Goal: Transaction & Acquisition: Obtain resource

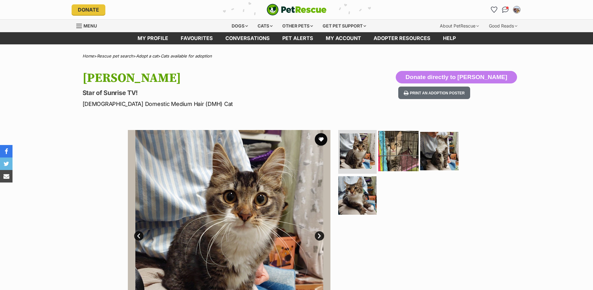
click at [387, 160] on img at bounding box center [398, 151] width 40 height 40
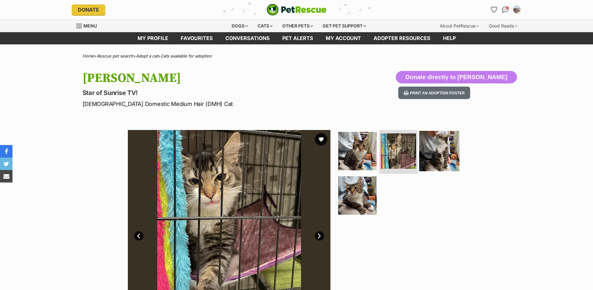
click at [445, 158] on img at bounding box center [439, 151] width 40 height 40
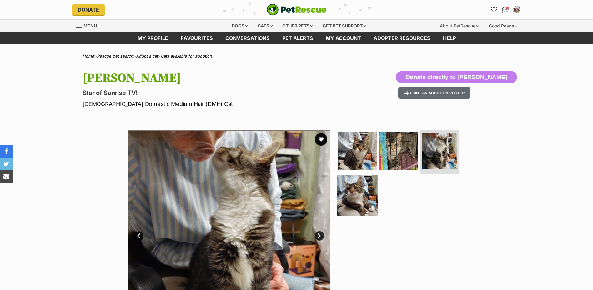
click at [349, 207] on img at bounding box center [357, 195] width 40 height 40
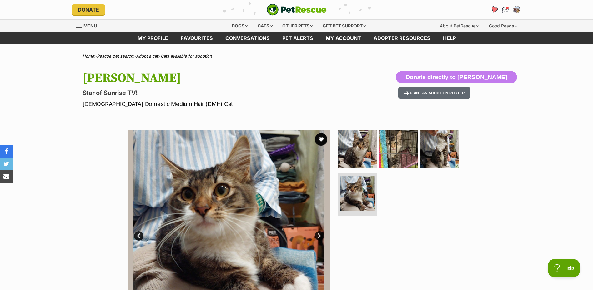
click at [496, 8] on icon "Favourites" at bounding box center [493, 9] width 7 height 7
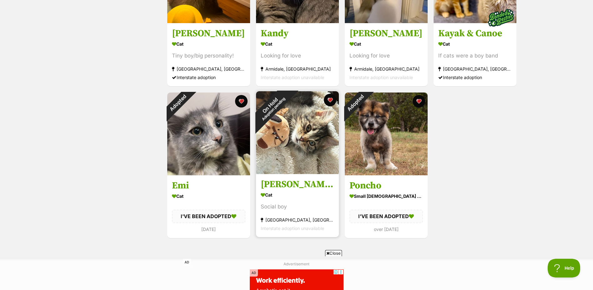
click at [336, 145] on img at bounding box center [297, 132] width 83 height 83
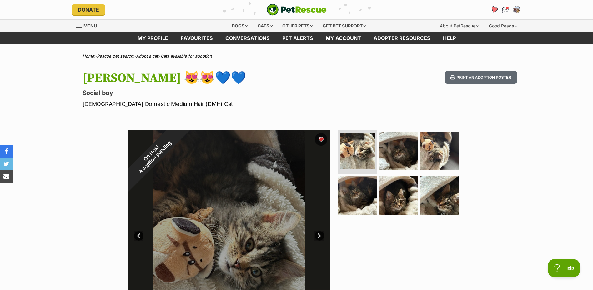
click at [498, 8] on link "Favourites" at bounding box center [493, 9] width 13 height 13
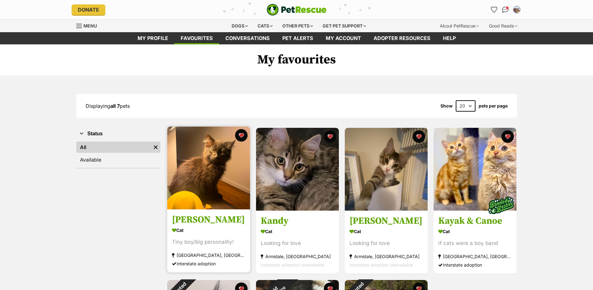
click at [218, 207] on img at bounding box center [208, 168] width 83 height 83
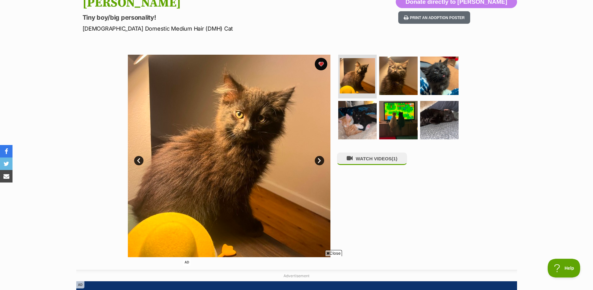
scroll to position [49, 0]
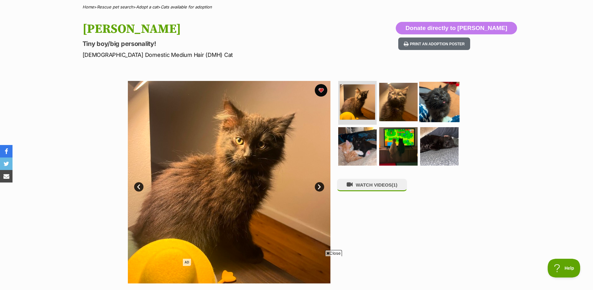
click at [427, 108] on img at bounding box center [439, 102] width 40 height 40
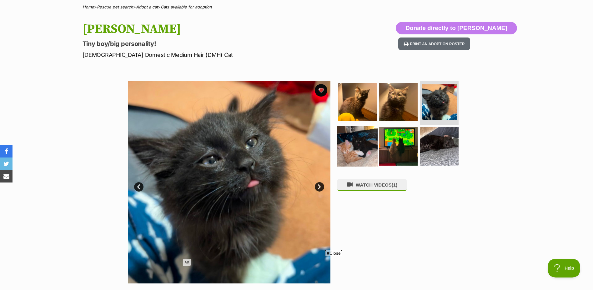
click at [367, 147] on img at bounding box center [357, 146] width 40 height 40
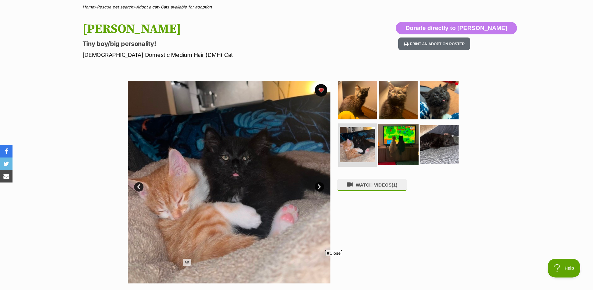
click at [391, 144] on img at bounding box center [398, 144] width 40 height 40
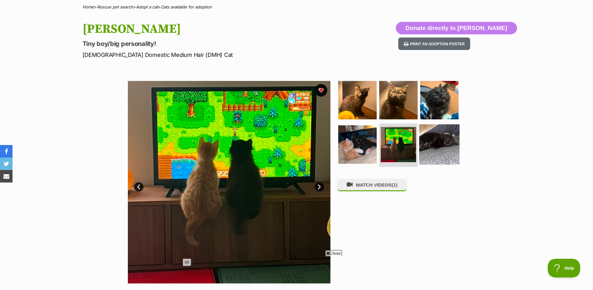
click at [433, 147] on img at bounding box center [439, 144] width 40 height 40
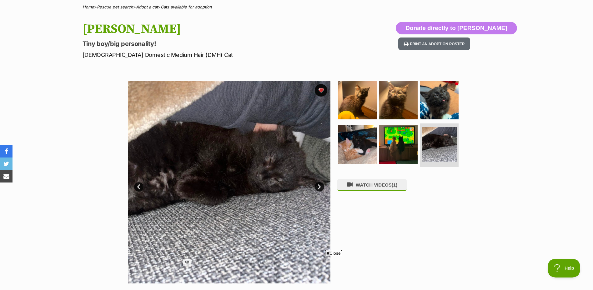
scroll to position [0, 0]
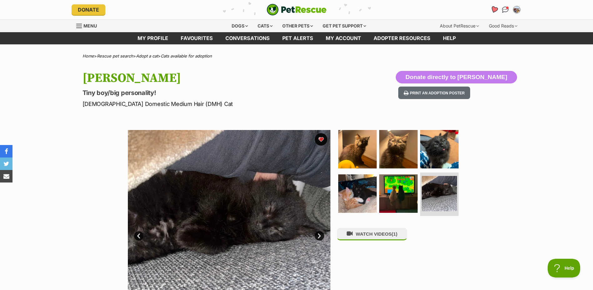
click at [492, 12] on icon "Favourites" at bounding box center [494, 10] width 8 height 8
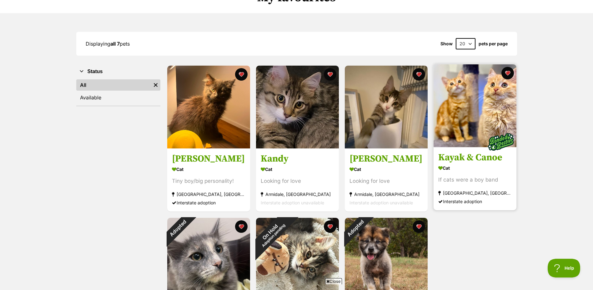
scroll to position [62, 0]
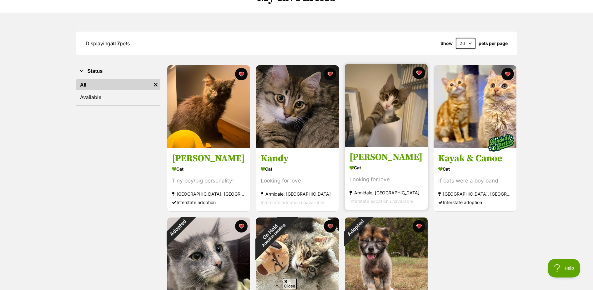
click at [376, 164] on div "Cat" at bounding box center [385, 167] width 73 height 9
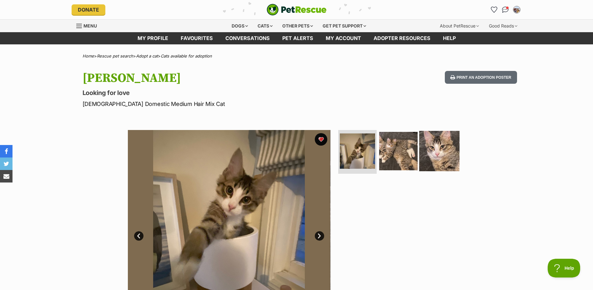
click at [431, 149] on img at bounding box center [439, 151] width 40 height 40
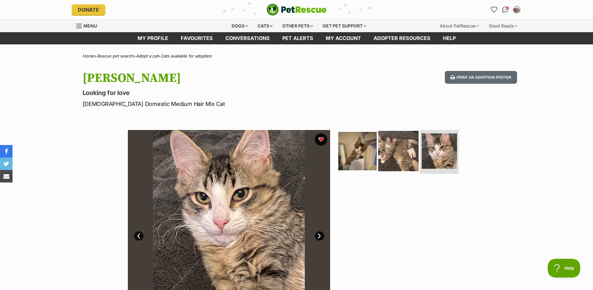
click at [407, 154] on img at bounding box center [398, 151] width 40 height 40
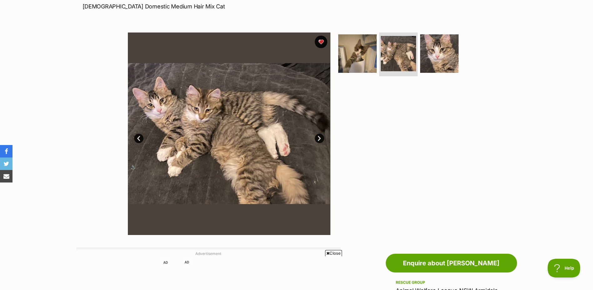
scroll to position [94, 0]
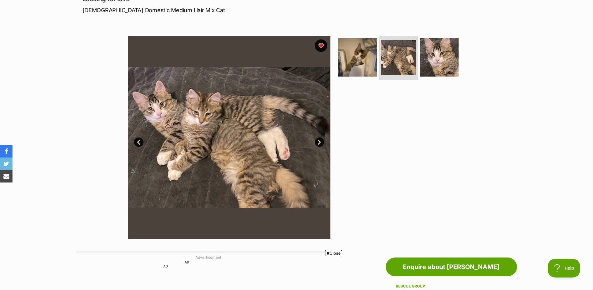
click at [137, 143] on link "Prev" at bounding box center [138, 141] width 9 height 9
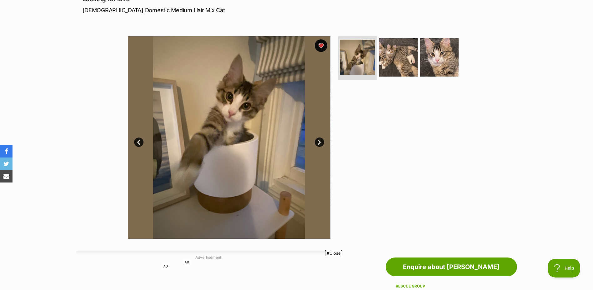
click at [137, 143] on link "Prev" at bounding box center [138, 141] width 9 height 9
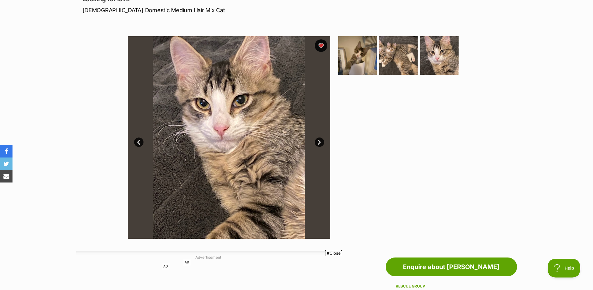
click at [137, 143] on link "Prev" at bounding box center [138, 141] width 9 height 9
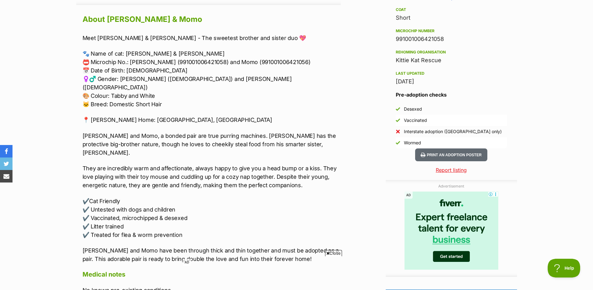
scroll to position [500, 0]
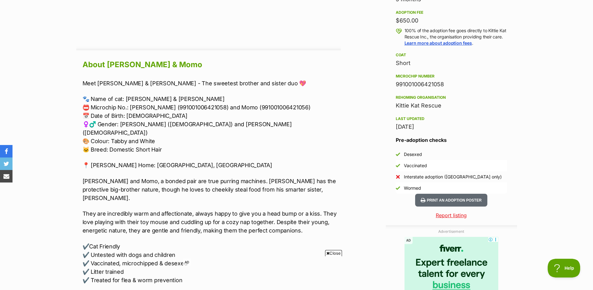
click at [399, 101] on div "Kittie Kat Rescue" at bounding box center [451, 105] width 111 height 9
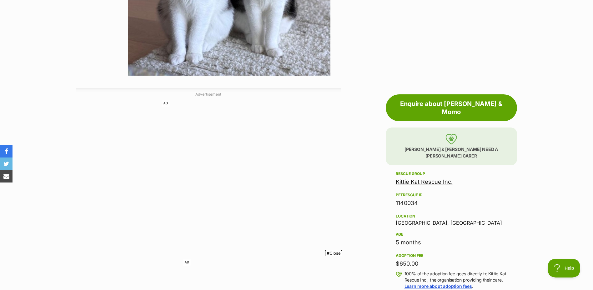
scroll to position [250, 0]
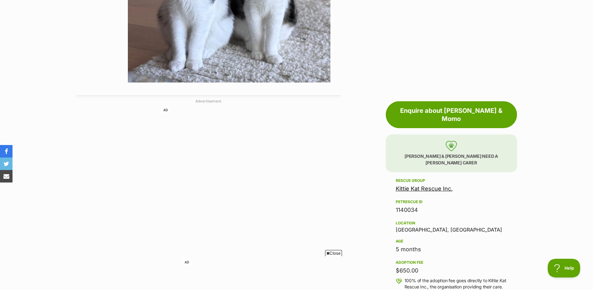
click at [420, 185] on link "Kittie Kat Rescue Inc." at bounding box center [424, 188] width 57 height 7
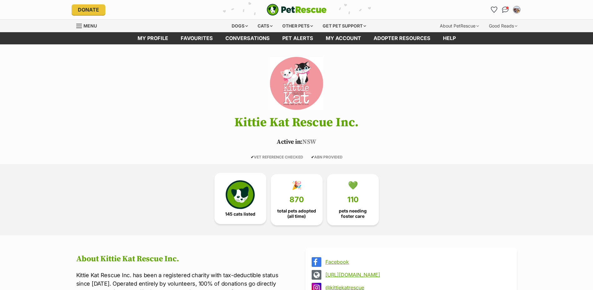
click at [235, 195] on img at bounding box center [240, 194] width 29 height 29
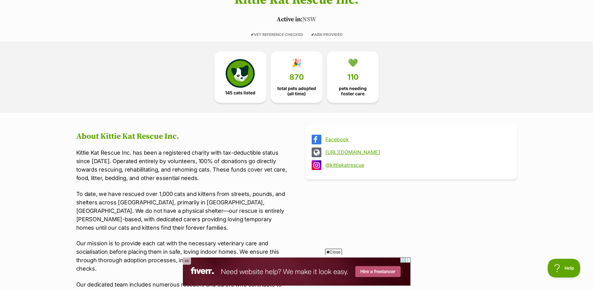
scroll to position [60, 0]
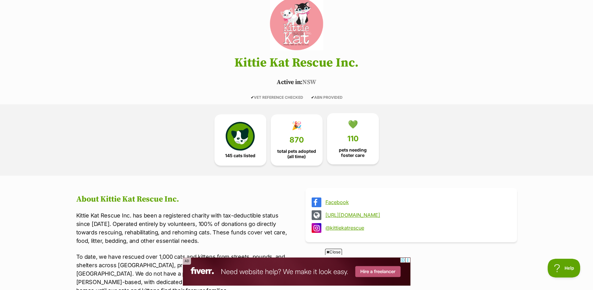
click at [356, 132] on link "💚 110 pets needing foster care" at bounding box center [353, 138] width 52 height 51
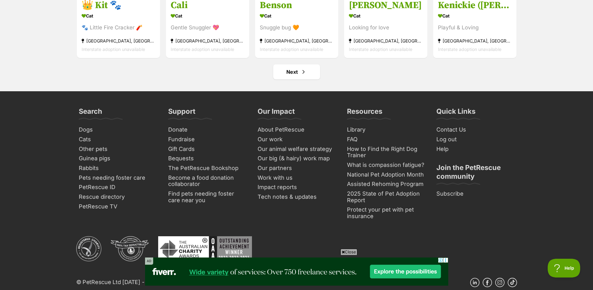
scroll to position [2503, 0]
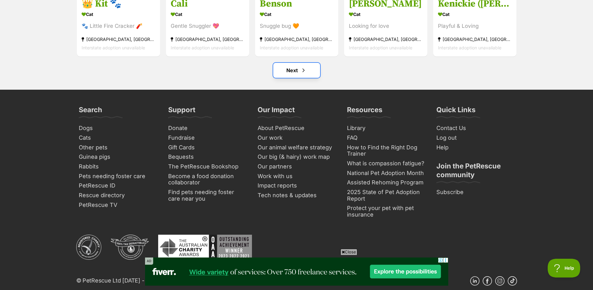
click at [302, 74] on span "Next page" at bounding box center [303, 70] width 6 height 7
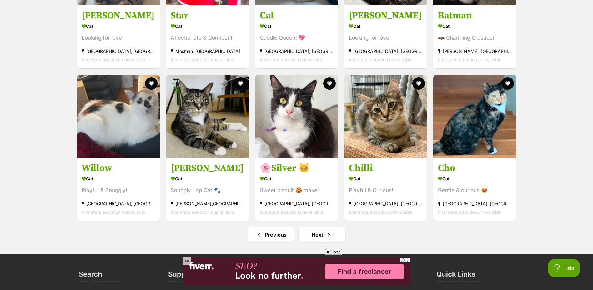
scroll to position [2344, 0]
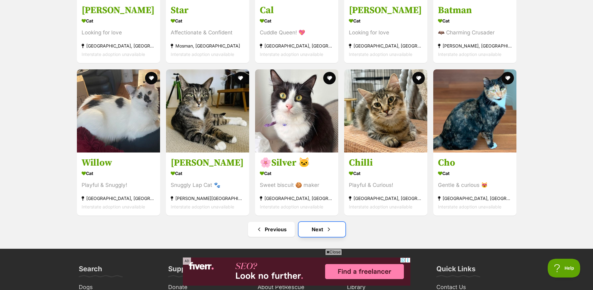
click at [333, 234] on link "Next" at bounding box center [321, 229] width 47 height 15
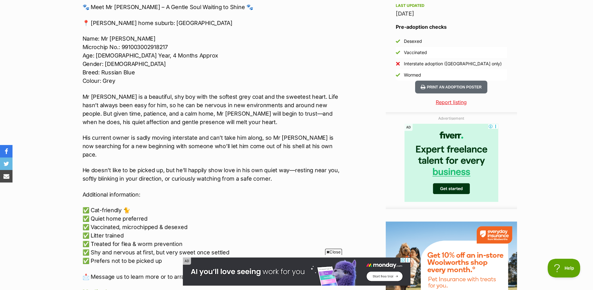
scroll to position [594, 0]
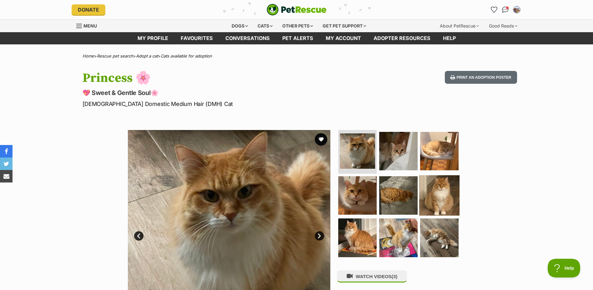
click at [433, 195] on img at bounding box center [439, 195] width 40 height 40
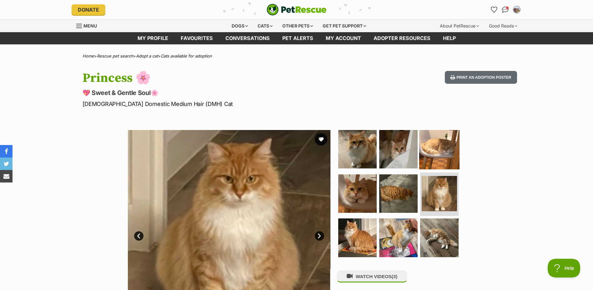
click at [433, 147] on img at bounding box center [439, 149] width 40 height 40
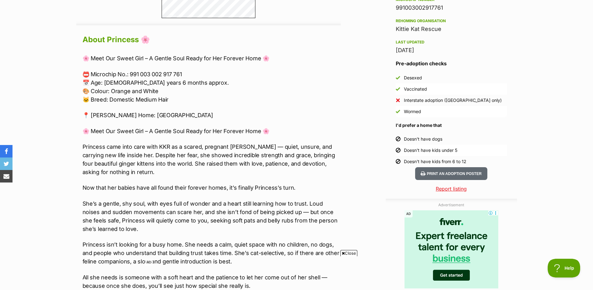
scroll to position [531, 0]
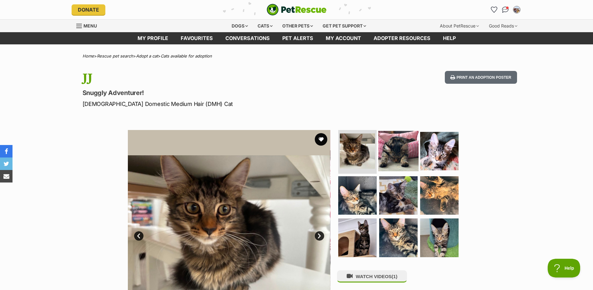
drag, startPoint x: 383, startPoint y: 153, endPoint x: 412, endPoint y: 153, distance: 29.4
click at [383, 153] on img at bounding box center [398, 151] width 40 height 40
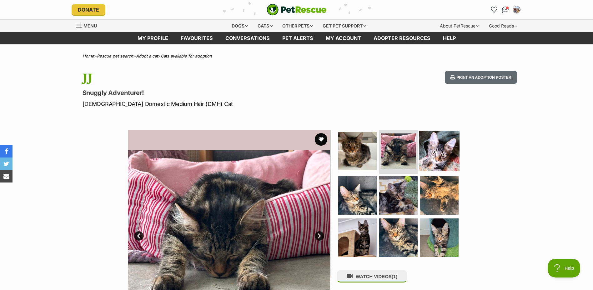
click at [438, 155] on img at bounding box center [439, 151] width 40 height 40
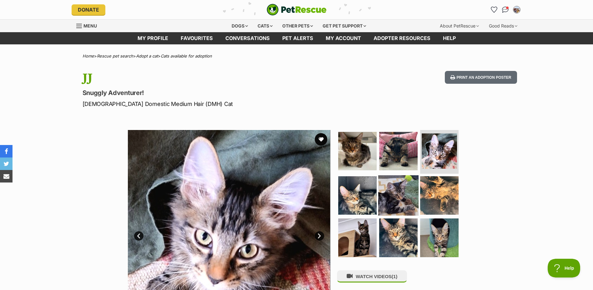
click at [353, 191] on img at bounding box center [357, 195] width 38 height 38
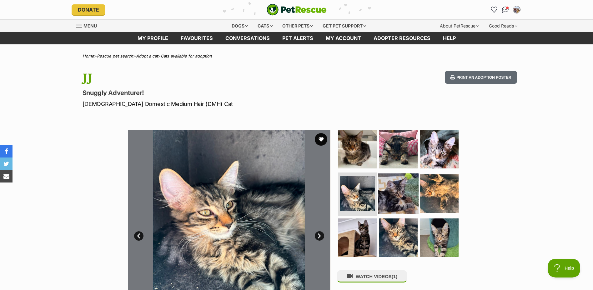
click at [400, 194] on img at bounding box center [398, 193] width 40 height 40
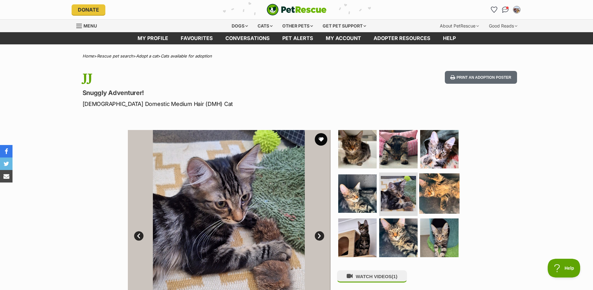
click at [434, 197] on img at bounding box center [439, 193] width 40 height 40
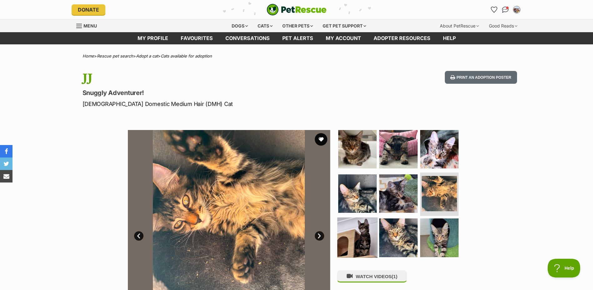
click at [359, 233] on img at bounding box center [357, 237] width 40 height 40
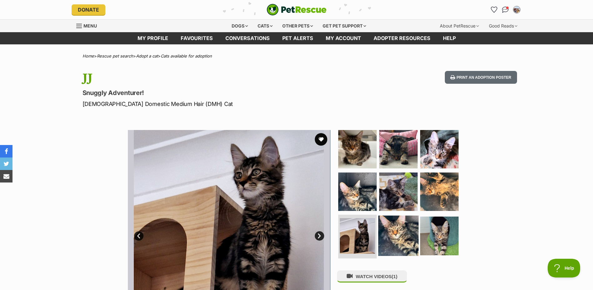
click at [402, 232] on img at bounding box center [398, 236] width 40 height 40
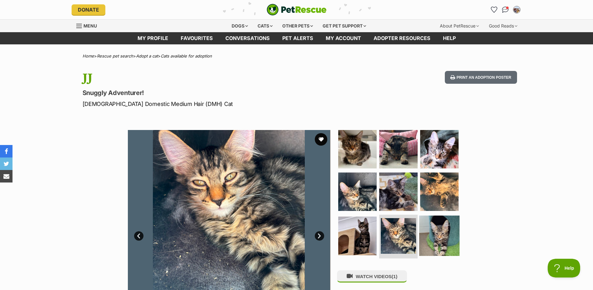
click at [432, 229] on img at bounding box center [439, 236] width 40 height 40
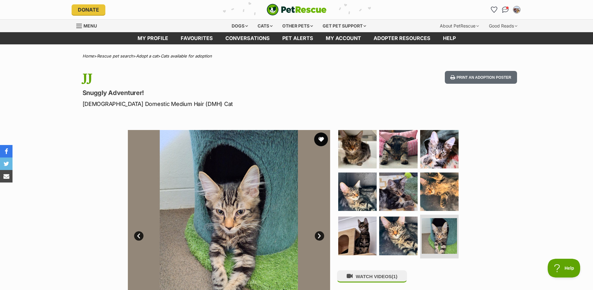
click at [321, 136] on button "favourite" at bounding box center [321, 139] width 14 height 14
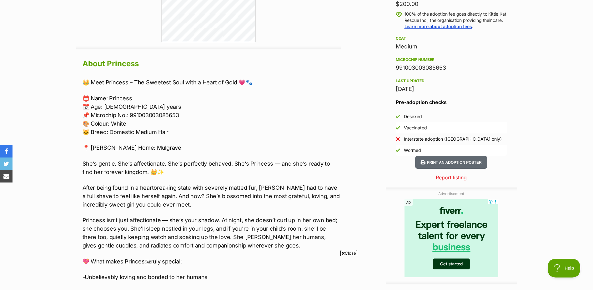
scroll to position [500, 0]
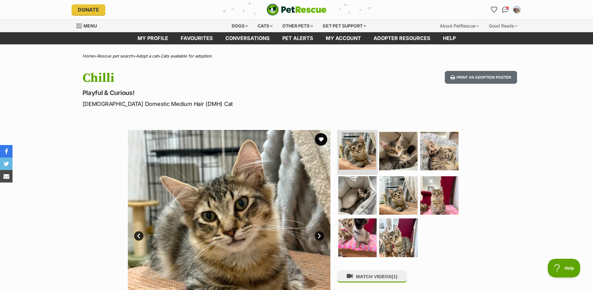
click at [355, 145] on img at bounding box center [357, 150] width 37 height 37
click at [402, 152] on img at bounding box center [398, 151] width 40 height 40
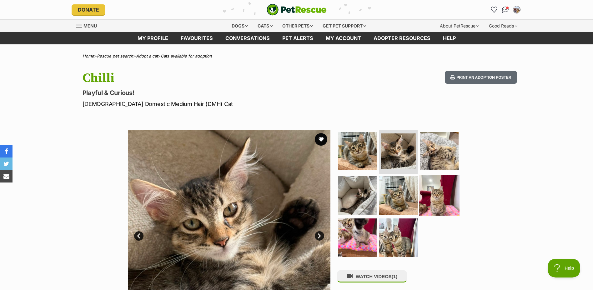
click at [439, 198] on img at bounding box center [439, 195] width 40 height 40
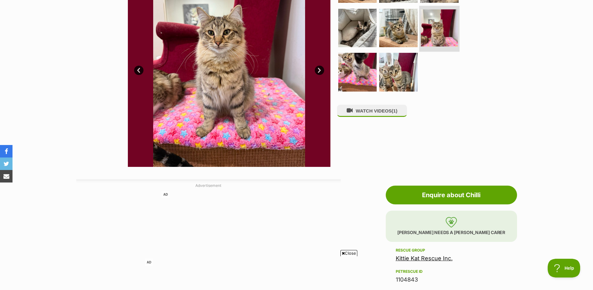
scroll to position [156, 0]
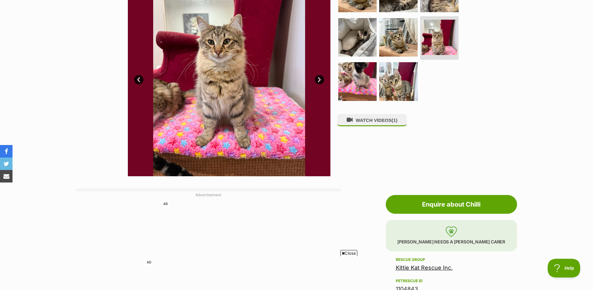
click at [296, 82] on img at bounding box center [229, 75] width 202 height 202
click at [383, 88] on img at bounding box center [398, 81] width 40 height 40
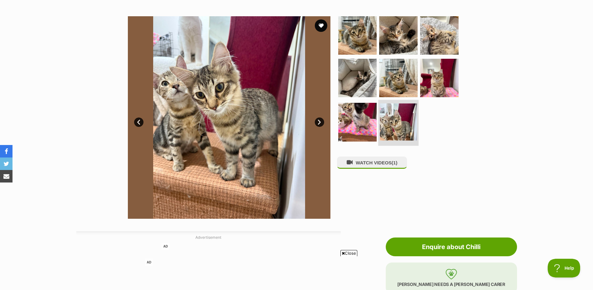
scroll to position [94, 0]
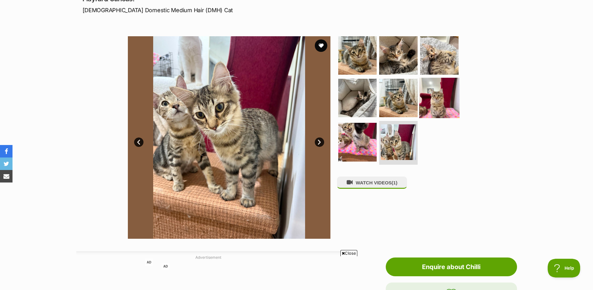
click at [434, 94] on img at bounding box center [439, 97] width 40 height 40
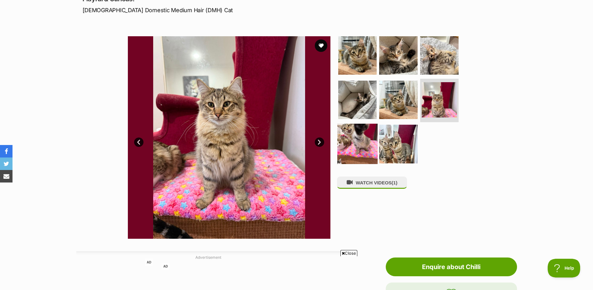
click at [365, 145] on img at bounding box center [357, 144] width 40 height 40
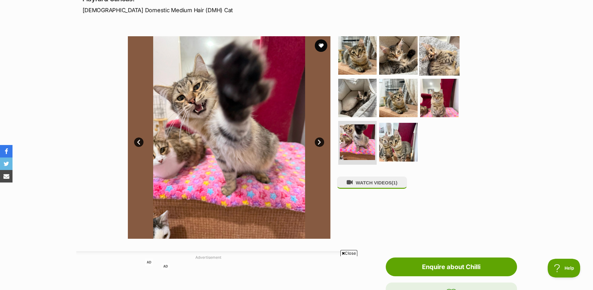
click at [437, 61] on img at bounding box center [439, 55] width 40 height 40
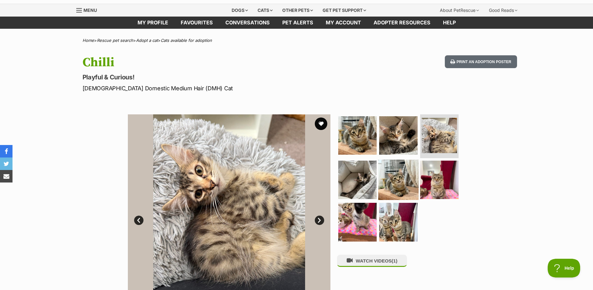
scroll to position [0, 0]
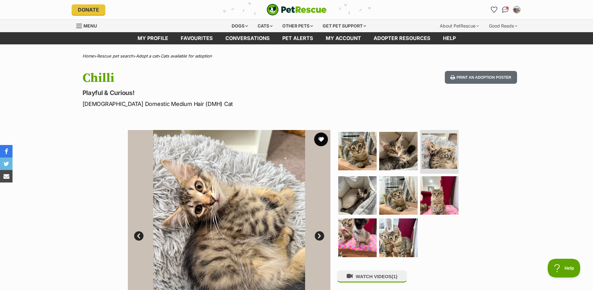
click at [318, 140] on button "favourite" at bounding box center [321, 139] width 14 height 14
click at [320, 142] on button "favourite" at bounding box center [321, 139] width 14 height 14
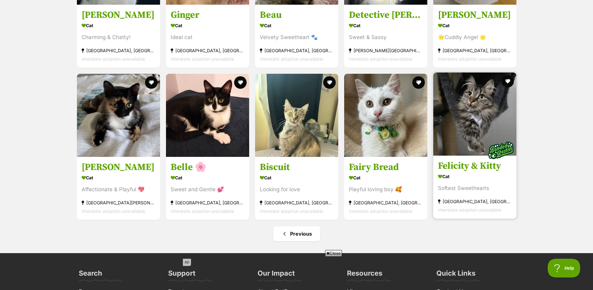
scroll to position [1281, 0]
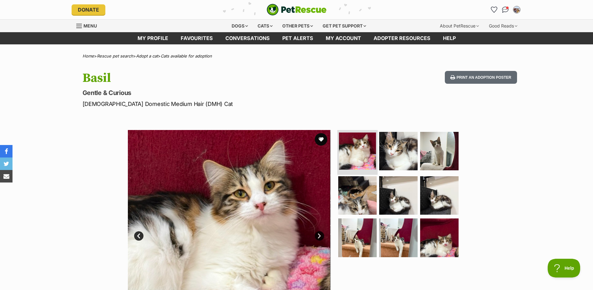
click at [361, 150] on img at bounding box center [357, 150] width 37 height 37
click at [397, 155] on img at bounding box center [398, 151] width 40 height 40
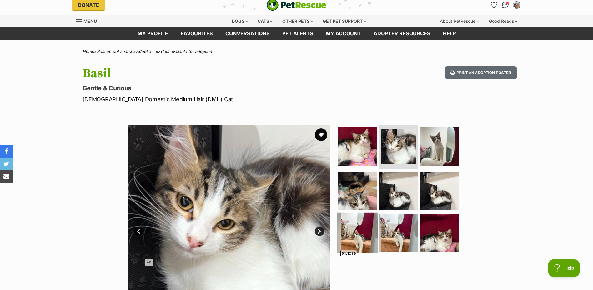
scroll to position [31, 0]
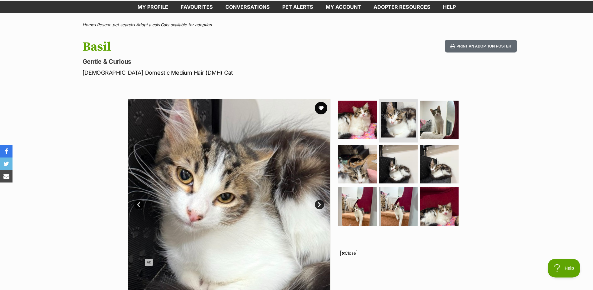
click at [319, 204] on link "Next" at bounding box center [319, 204] width 9 height 9
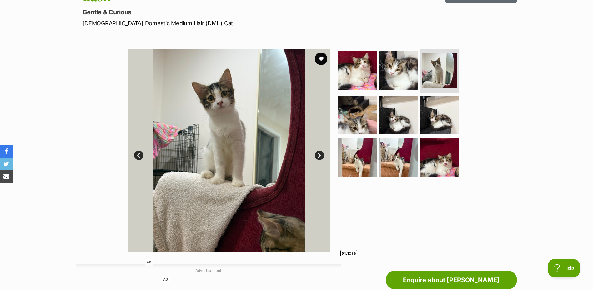
scroll to position [94, 0]
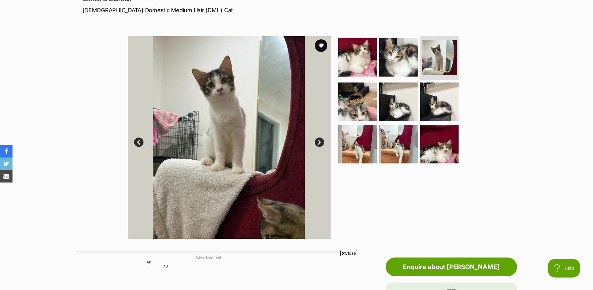
click at [319, 144] on link "Next" at bounding box center [319, 141] width 9 height 9
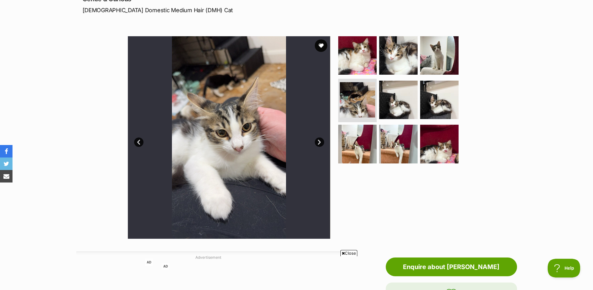
click at [319, 144] on link "Next" at bounding box center [319, 141] width 9 height 9
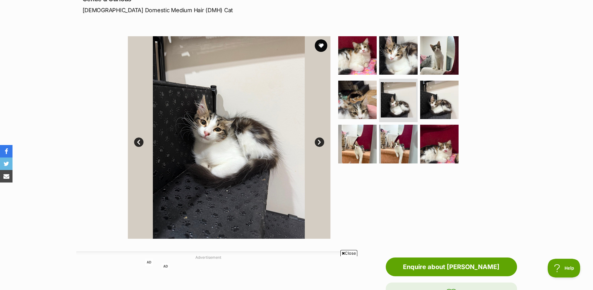
click at [319, 144] on link "Next" at bounding box center [319, 141] width 9 height 9
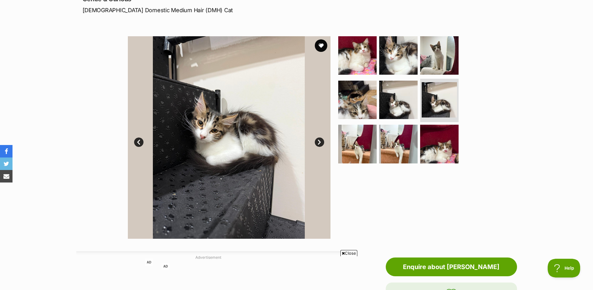
click at [319, 144] on link "Next" at bounding box center [319, 141] width 9 height 9
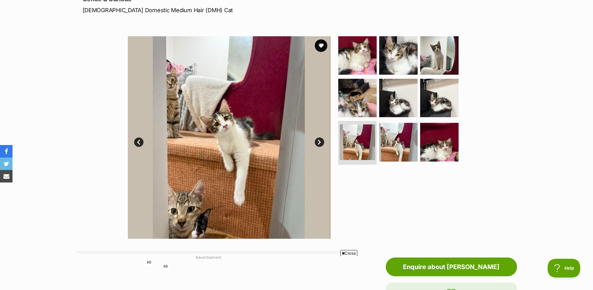
click at [319, 144] on link "Next" at bounding box center [319, 141] width 9 height 9
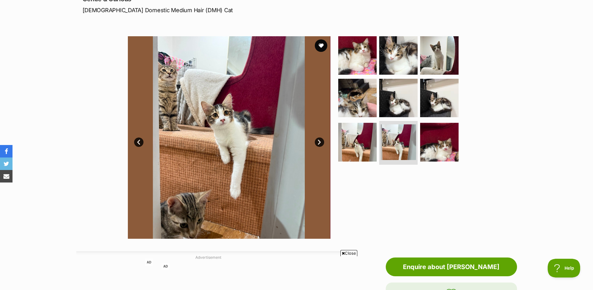
click at [319, 144] on link "Next" at bounding box center [319, 141] width 9 height 9
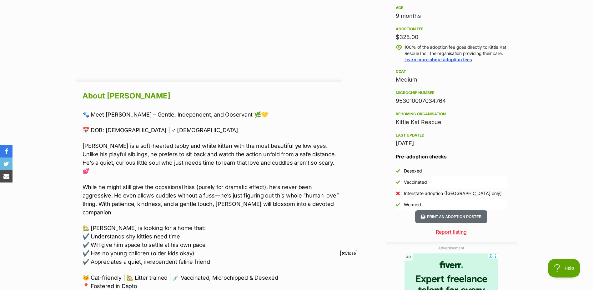
scroll to position [500, 0]
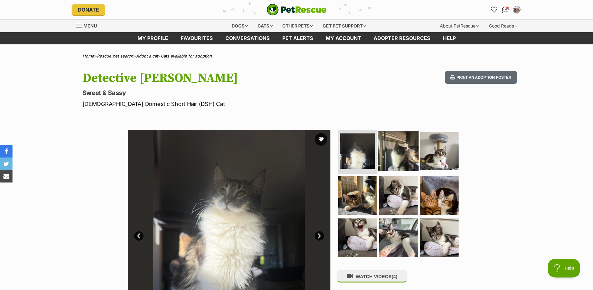
click at [393, 159] on img at bounding box center [398, 151] width 40 height 40
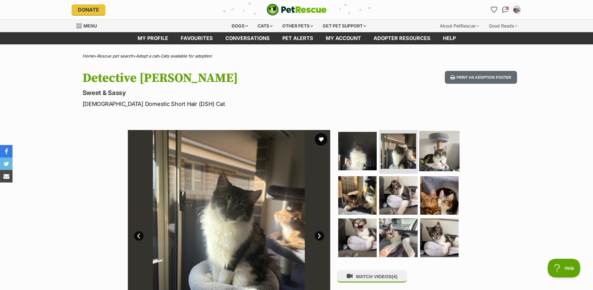
click at [433, 159] on img at bounding box center [439, 151] width 40 height 40
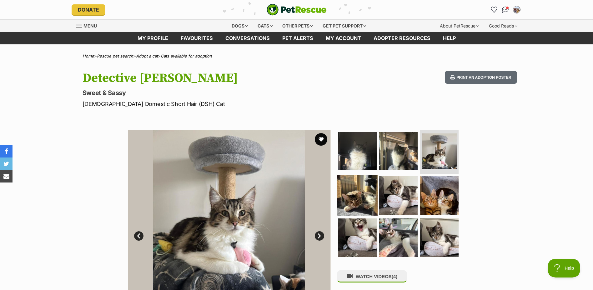
click at [359, 197] on img at bounding box center [357, 195] width 40 height 40
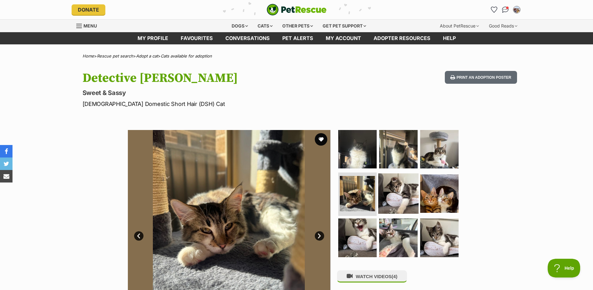
click at [392, 197] on img at bounding box center [398, 193] width 40 height 40
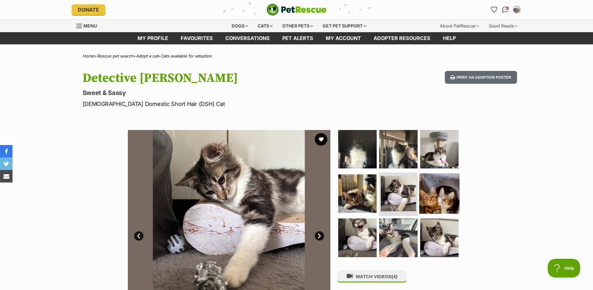
click at [440, 199] on img at bounding box center [439, 193] width 40 height 40
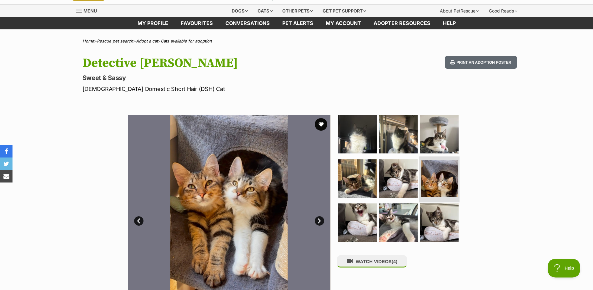
scroll to position [31, 0]
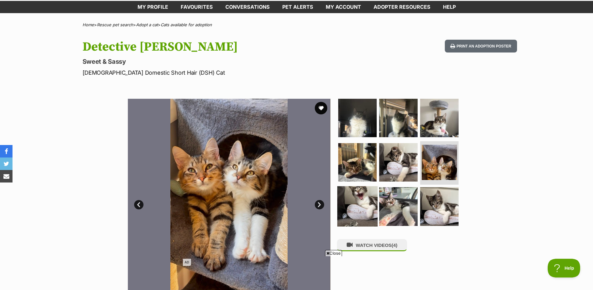
click at [362, 206] on img at bounding box center [357, 206] width 40 height 40
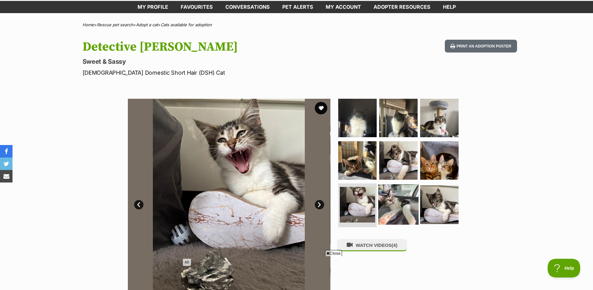
click at [396, 205] on img at bounding box center [398, 204] width 40 height 40
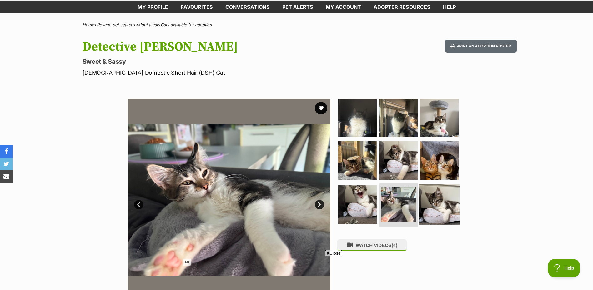
click at [442, 203] on img at bounding box center [439, 204] width 40 height 40
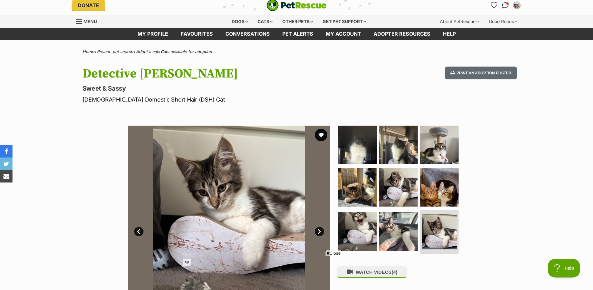
scroll to position [0, 0]
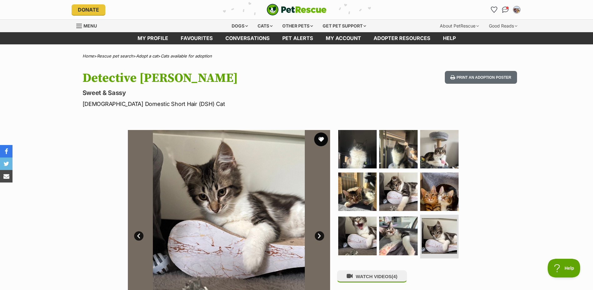
click at [321, 138] on button "favourite" at bounding box center [321, 139] width 14 height 14
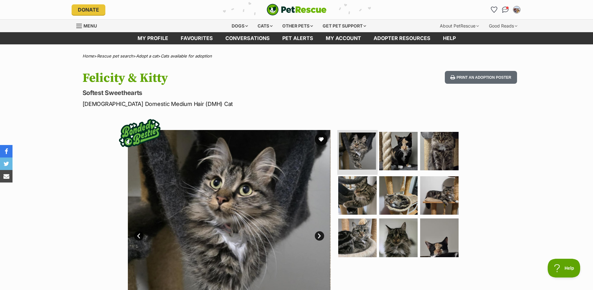
click at [354, 153] on img at bounding box center [357, 150] width 37 height 37
click at [444, 157] on img at bounding box center [439, 151] width 40 height 40
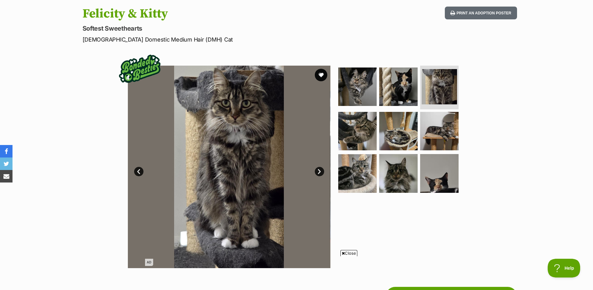
scroll to position [31, 0]
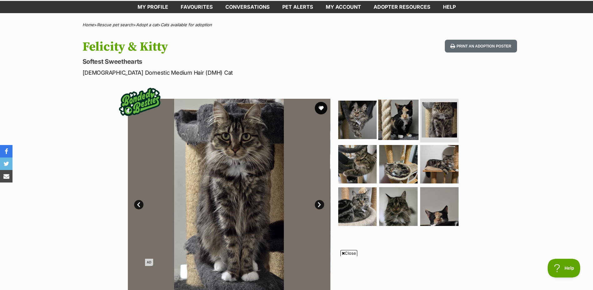
click at [391, 115] on img at bounding box center [398, 120] width 40 height 40
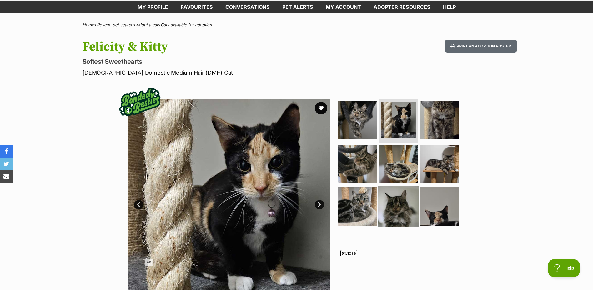
click at [391, 209] on img at bounding box center [398, 206] width 40 height 40
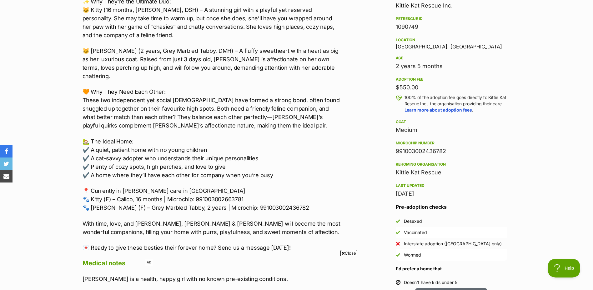
scroll to position [437, 0]
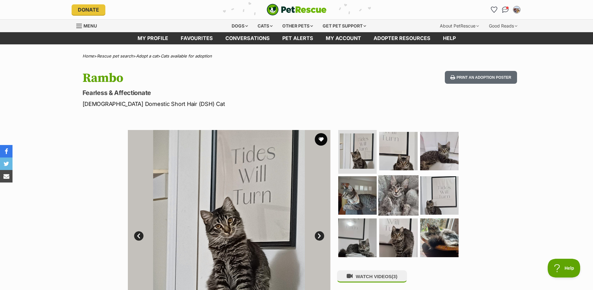
click at [402, 200] on img at bounding box center [398, 195] width 40 height 40
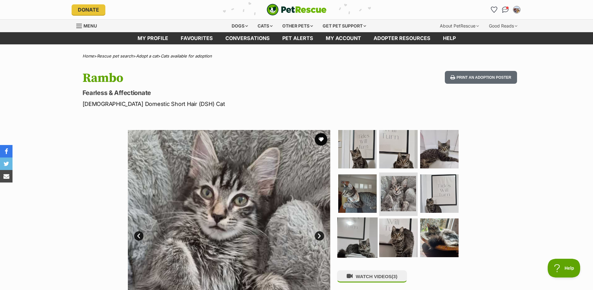
click at [367, 236] on img at bounding box center [357, 237] width 40 height 40
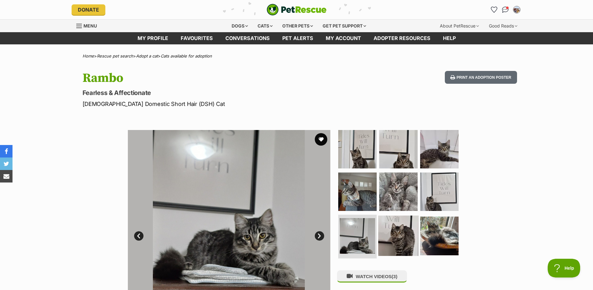
click at [402, 238] on img at bounding box center [398, 236] width 40 height 40
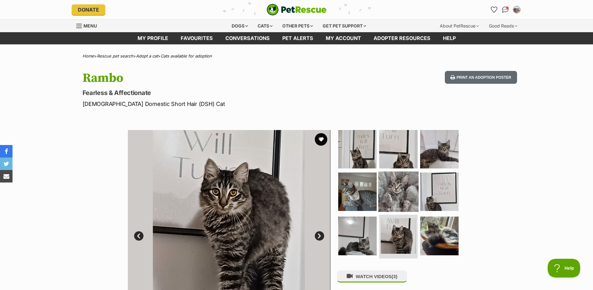
click at [402, 189] on img at bounding box center [398, 191] width 40 height 40
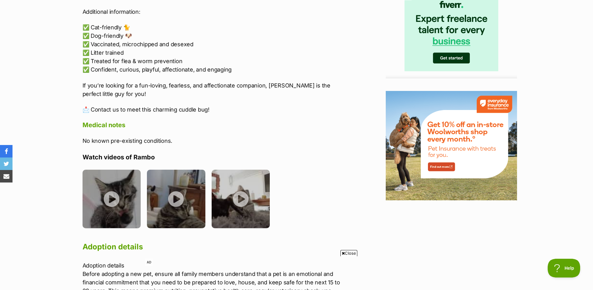
scroll to position [750, 0]
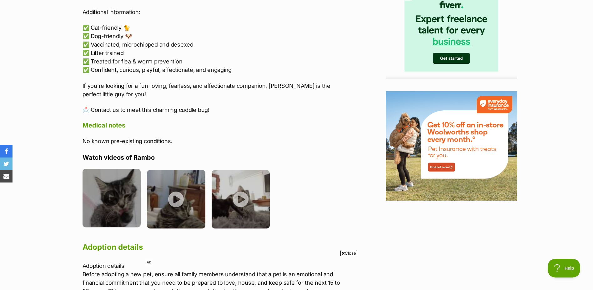
click at [112, 196] on img at bounding box center [111, 198] width 58 height 58
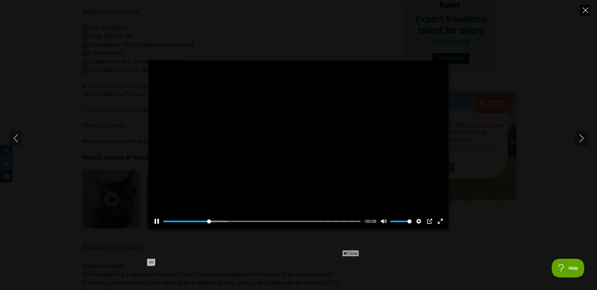
click at [586, 13] on button "Close" at bounding box center [585, 10] width 11 height 11
type input "23.31"
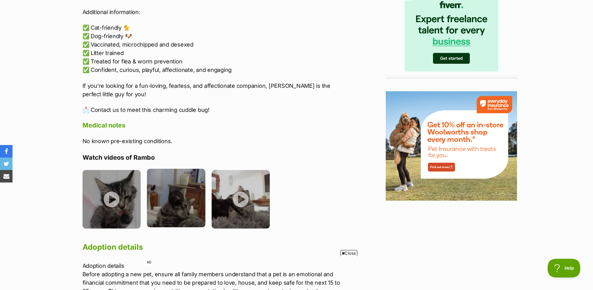
click at [173, 202] on img at bounding box center [176, 198] width 58 height 58
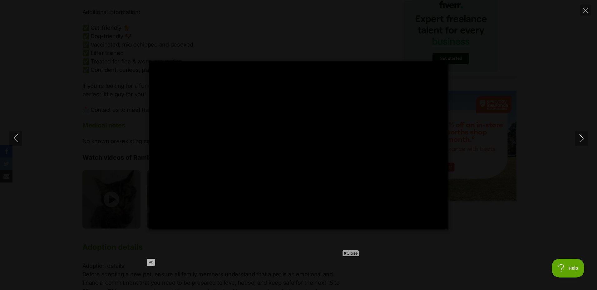
type input "100"
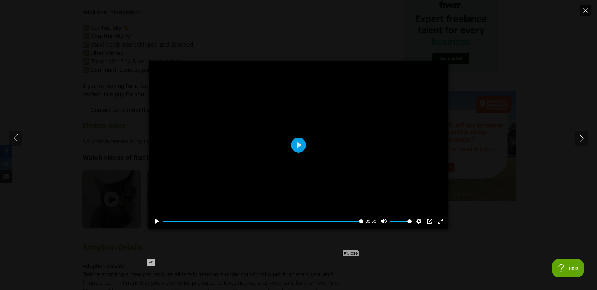
click at [582, 7] on button "Close" at bounding box center [585, 10] width 11 height 11
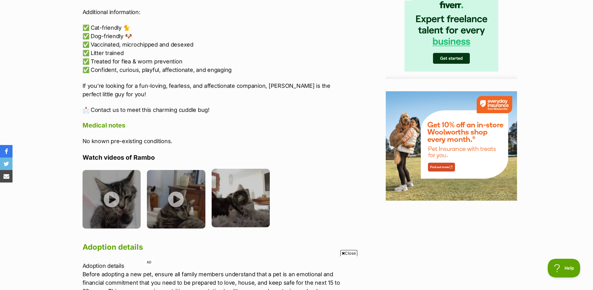
click at [244, 202] on img at bounding box center [241, 198] width 58 height 58
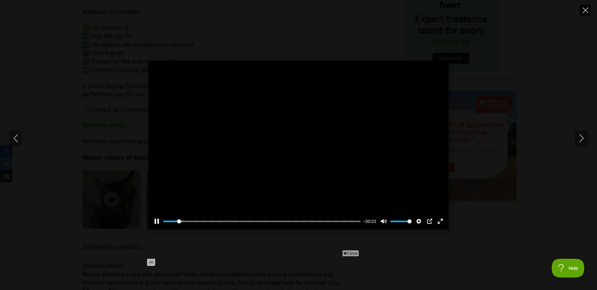
click at [587, 9] on icon "Close" at bounding box center [586, 10] width 6 height 6
type input "7.43"
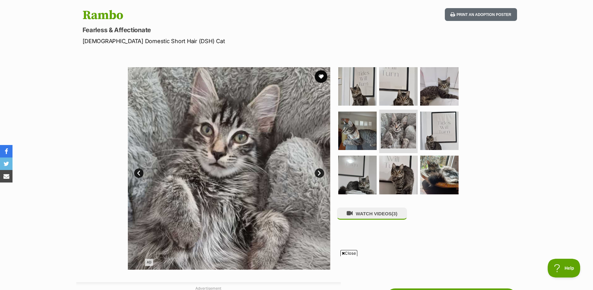
scroll to position [62, 0]
click at [350, 96] on img at bounding box center [357, 87] width 40 height 40
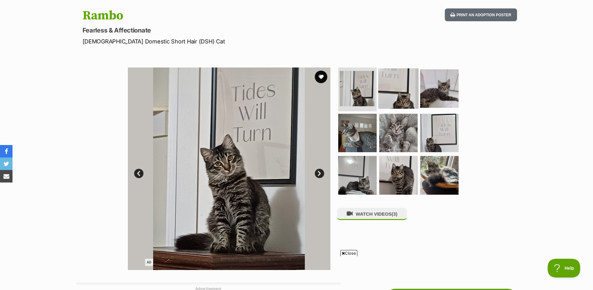
click at [399, 96] on img at bounding box center [398, 88] width 40 height 40
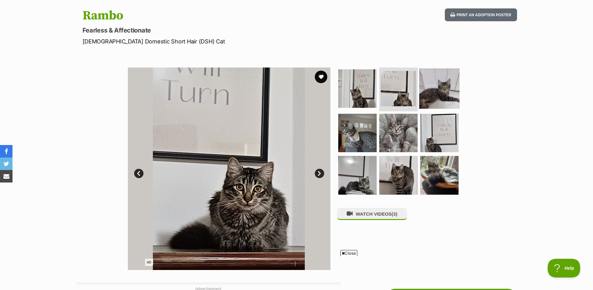
click at [428, 95] on img at bounding box center [439, 88] width 40 height 40
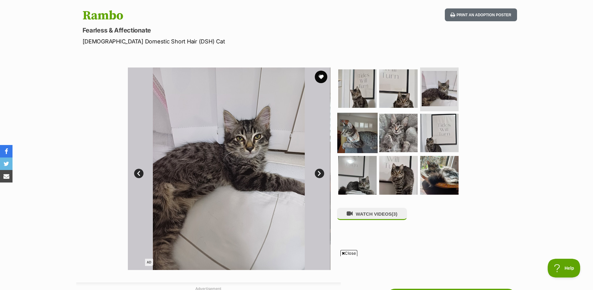
click at [355, 131] on img at bounding box center [357, 132] width 40 height 40
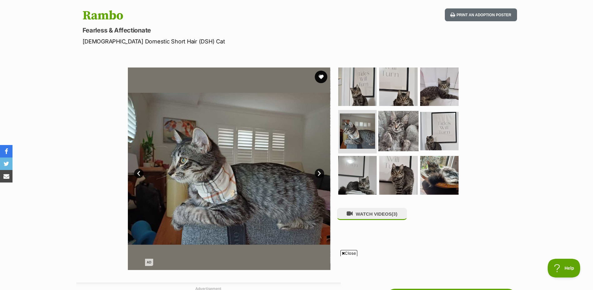
click at [392, 132] on img at bounding box center [398, 131] width 40 height 40
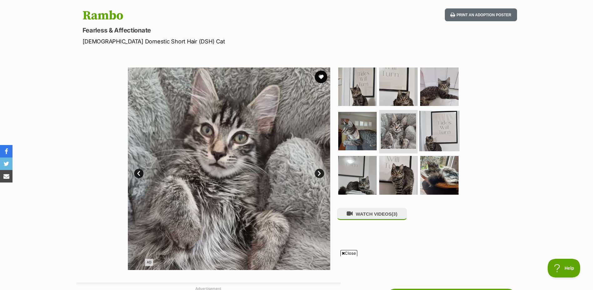
click at [435, 132] on img at bounding box center [439, 131] width 40 height 40
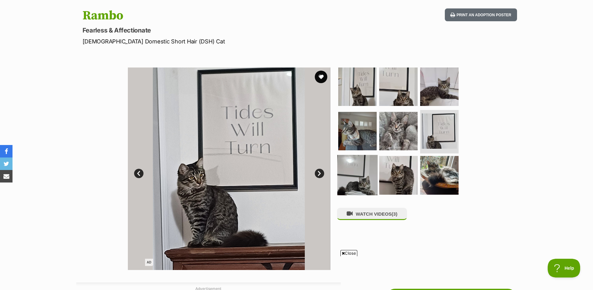
click at [357, 171] on img at bounding box center [357, 175] width 40 height 40
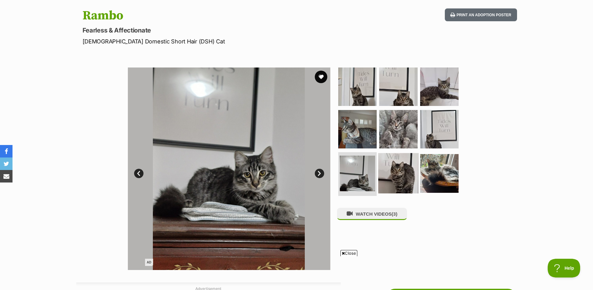
click at [395, 172] on img at bounding box center [398, 173] width 40 height 40
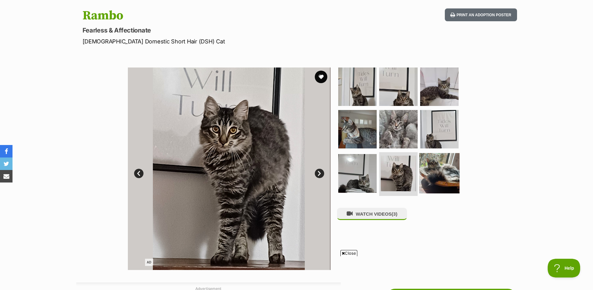
click at [431, 172] on img at bounding box center [439, 173] width 40 height 40
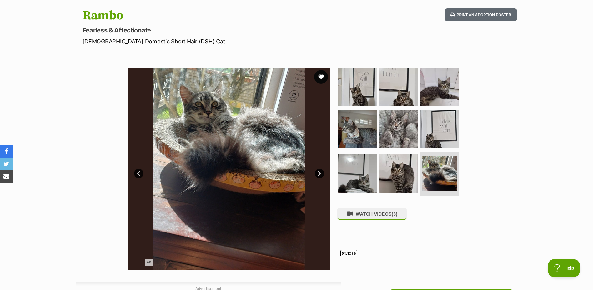
click at [323, 78] on button "favourite" at bounding box center [321, 77] width 14 height 14
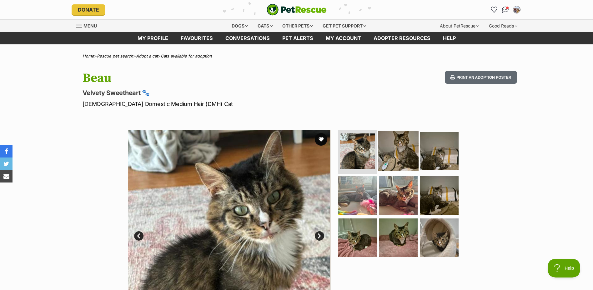
click at [397, 157] on img at bounding box center [398, 151] width 40 height 40
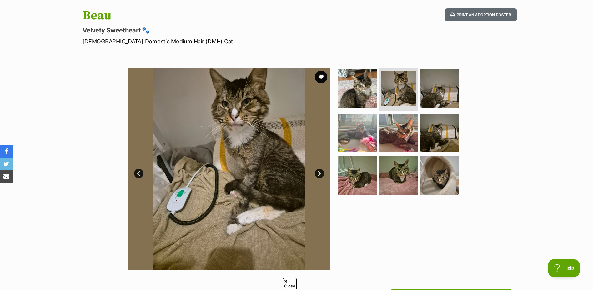
click at [320, 173] on link "Next" at bounding box center [319, 173] width 9 height 9
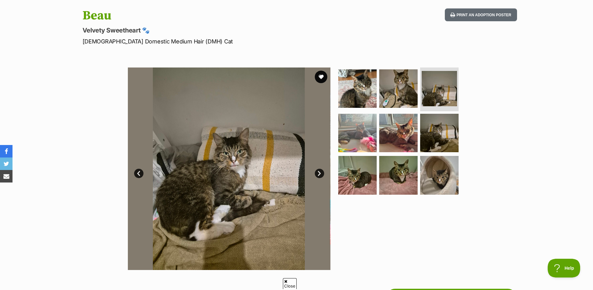
click at [320, 173] on link "Next" at bounding box center [319, 173] width 9 height 9
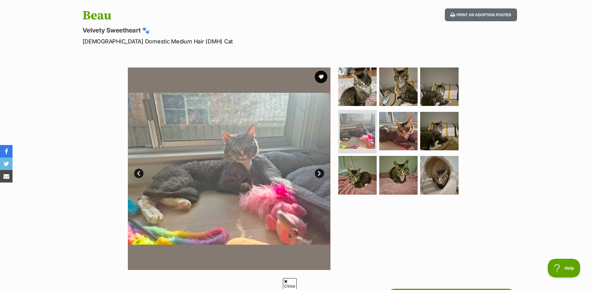
click at [320, 173] on link "Next" at bounding box center [319, 173] width 9 height 9
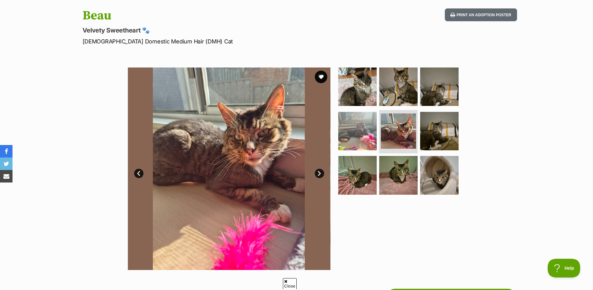
click at [320, 173] on link "Next" at bounding box center [319, 173] width 9 height 9
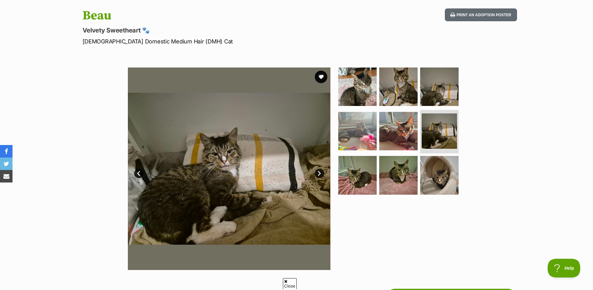
click at [320, 173] on link "Next" at bounding box center [319, 173] width 9 height 9
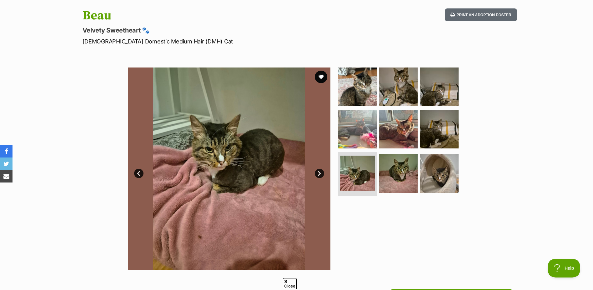
click at [320, 173] on link "Next" at bounding box center [319, 173] width 9 height 9
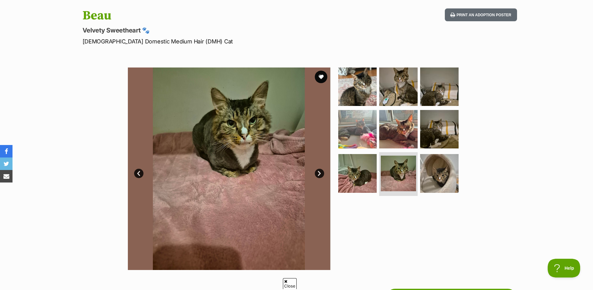
click at [320, 173] on link "Next" at bounding box center [319, 173] width 9 height 9
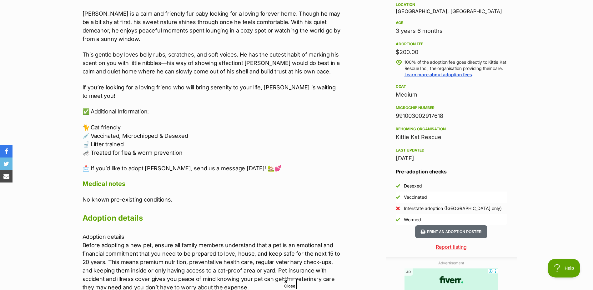
scroll to position [437, 0]
